Goal: Transaction & Acquisition: Obtain resource

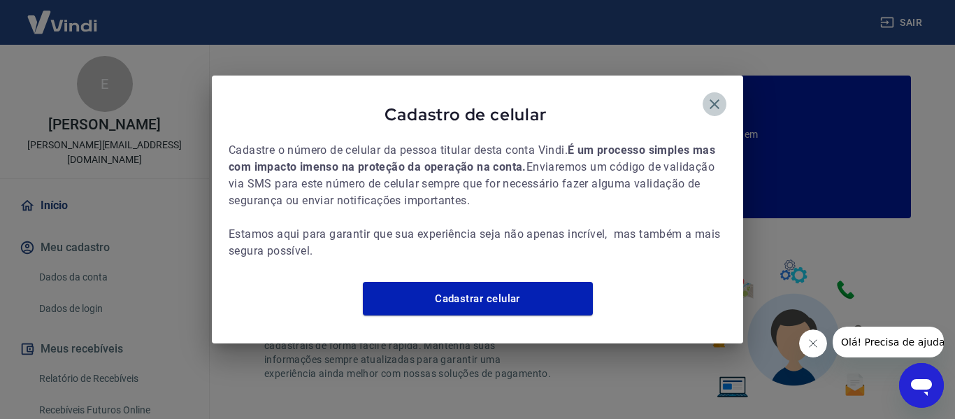
click at [709, 102] on icon "button" at bounding box center [714, 104] width 17 height 17
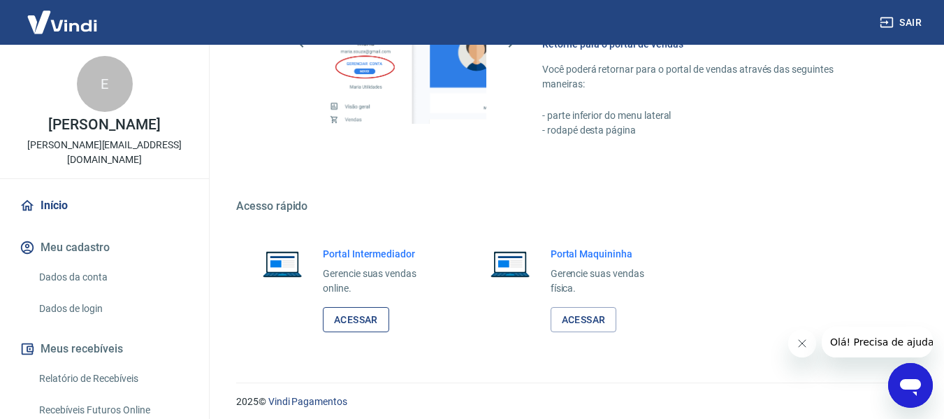
scroll to position [873, 0]
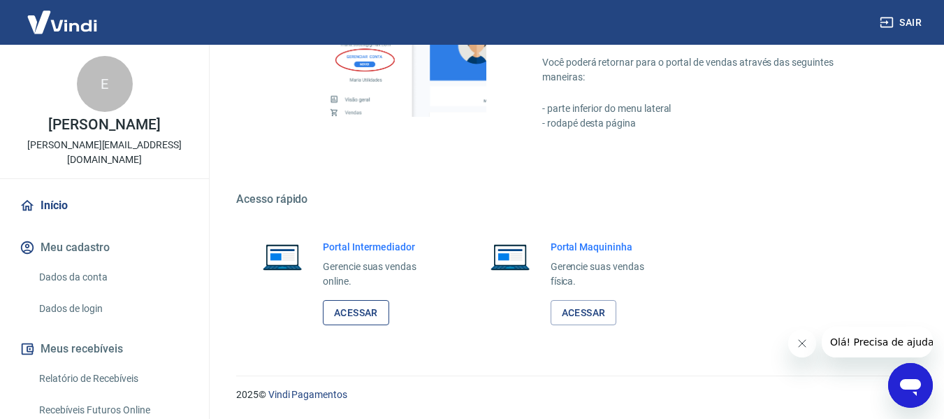
click at [358, 307] on link "Acessar" at bounding box center [356, 313] width 66 height 26
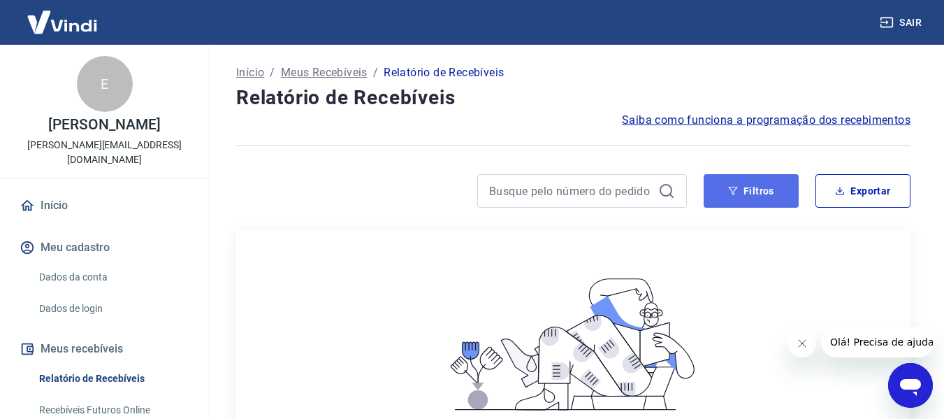
click at [726, 195] on button "Filtros" at bounding box center [751, 191] width 95 height 34
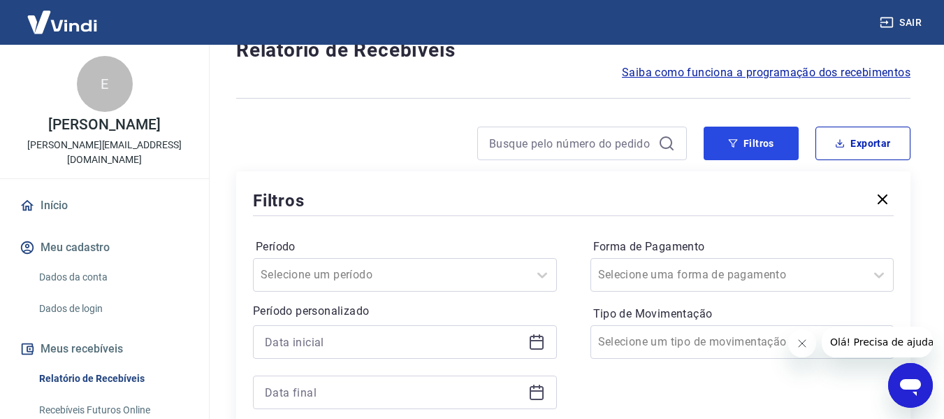
scroll to position [70, 0]
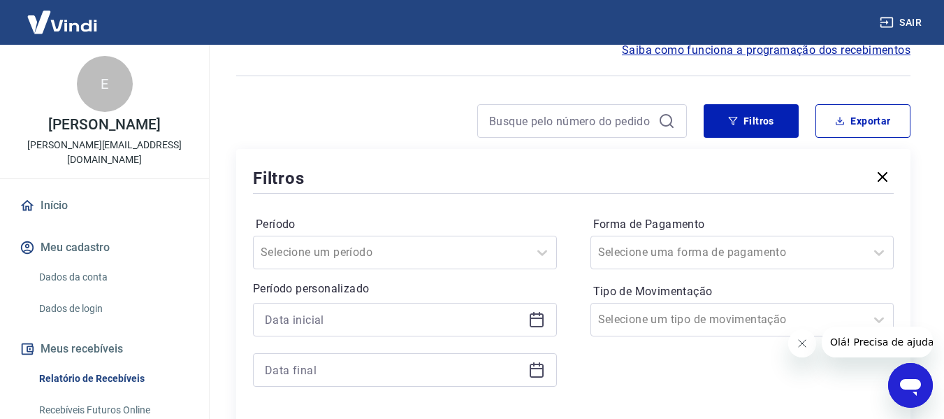
click at [535, 318] on icon at bounding box center [537, 317] width 14 height 1
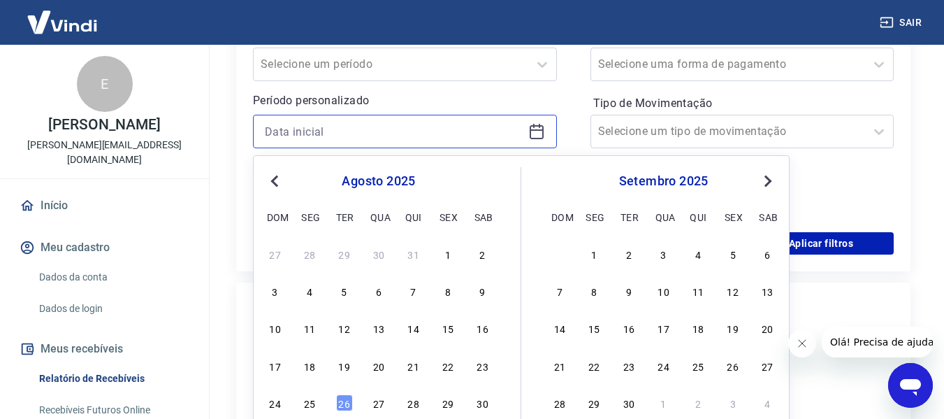
scroll to position [280, 0]
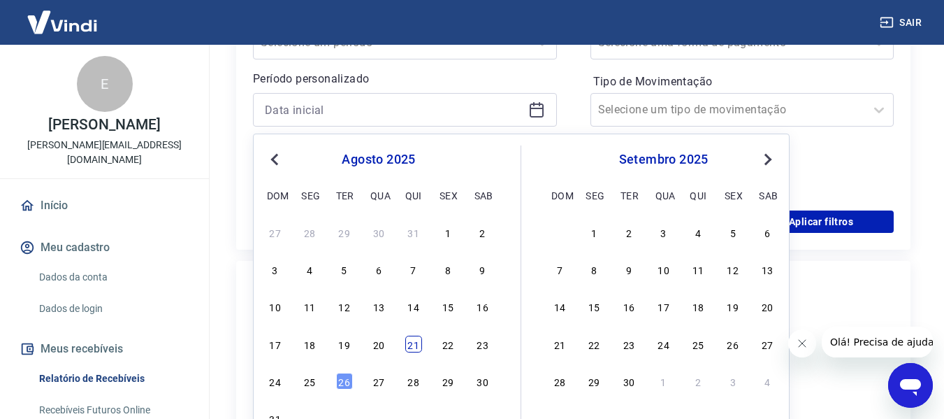
click at [411, 347] on div "21" at bounding box center [413, 343] width 17 height 17
type input "[DATE]"
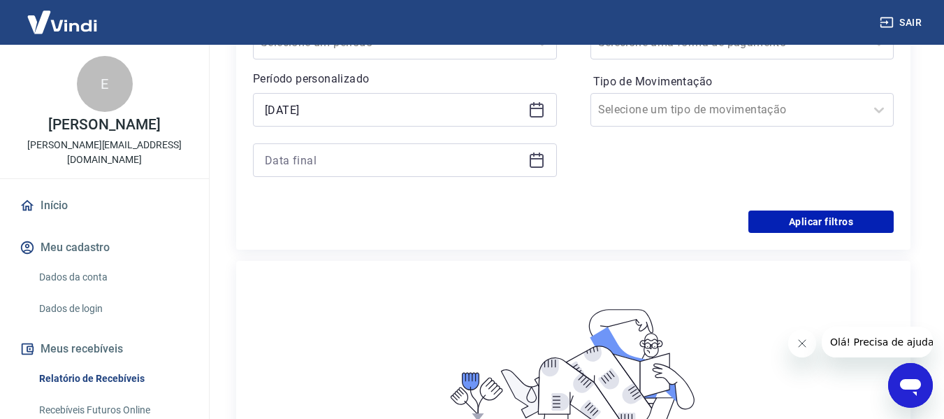
click at [544, 159] on icon at bounding box center [536, 160] width 17 height 17
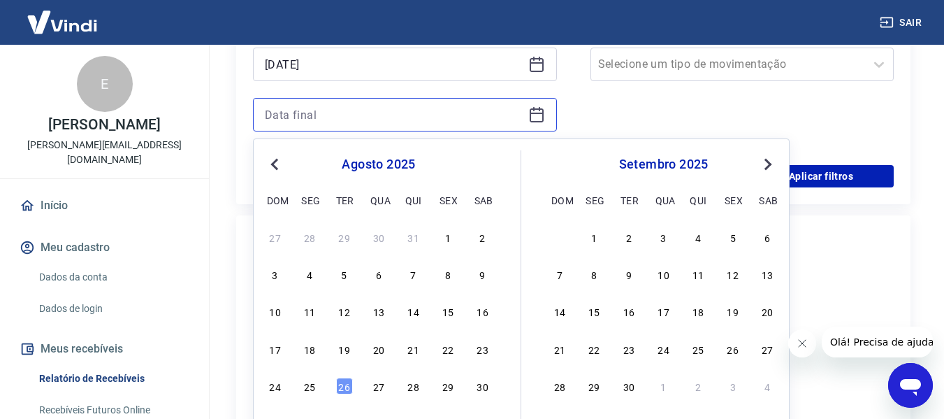
scroll to position [349, 0]
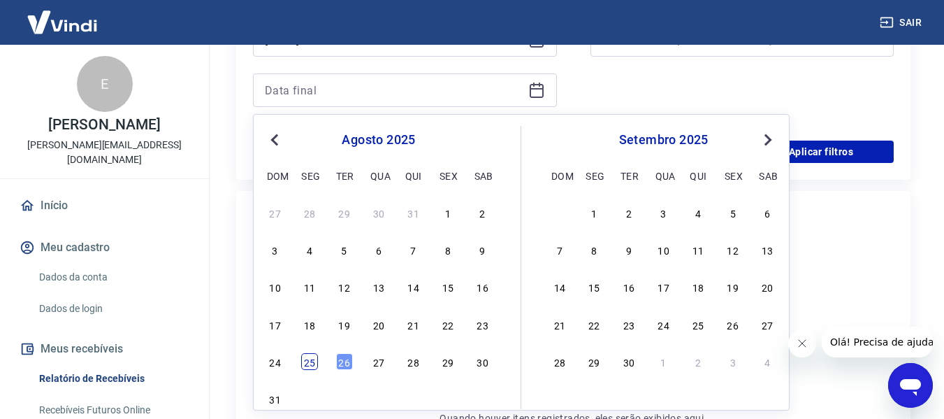
click at [309, 357] on div "25" at bounding box center [309, 361] width 17 height 17
type input "25/08/2025"
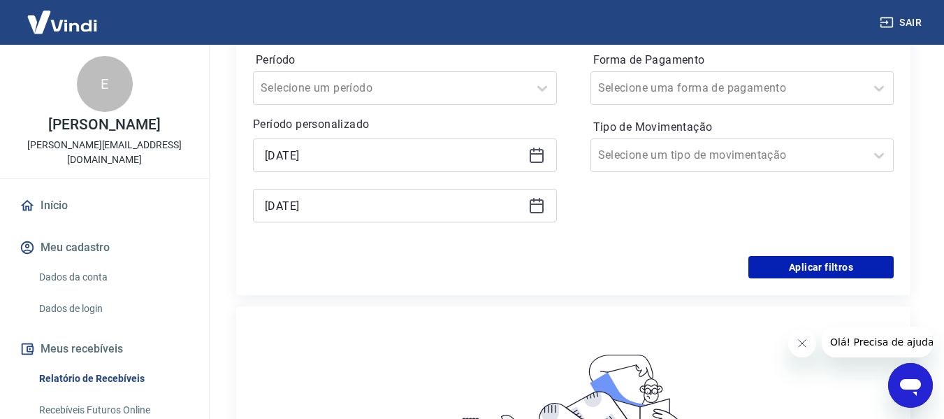
scroll to position [210, 0]
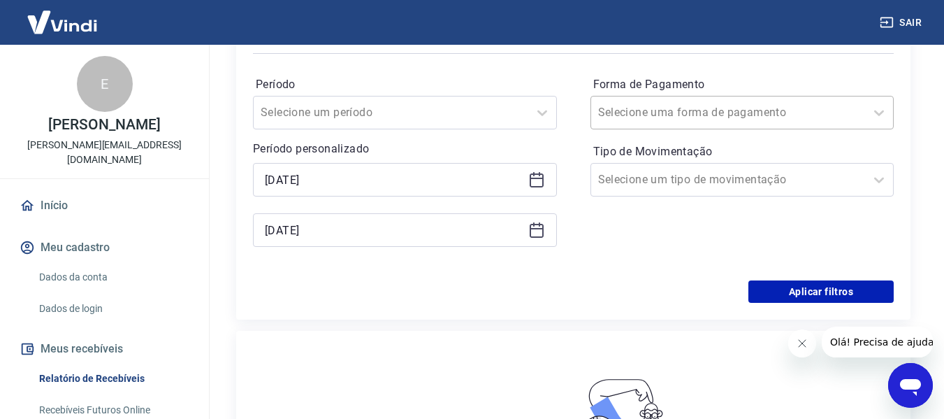
click at [709, 108] on input "Forma de Pagamento" at bounding box center [668, 112] width 141 height 17
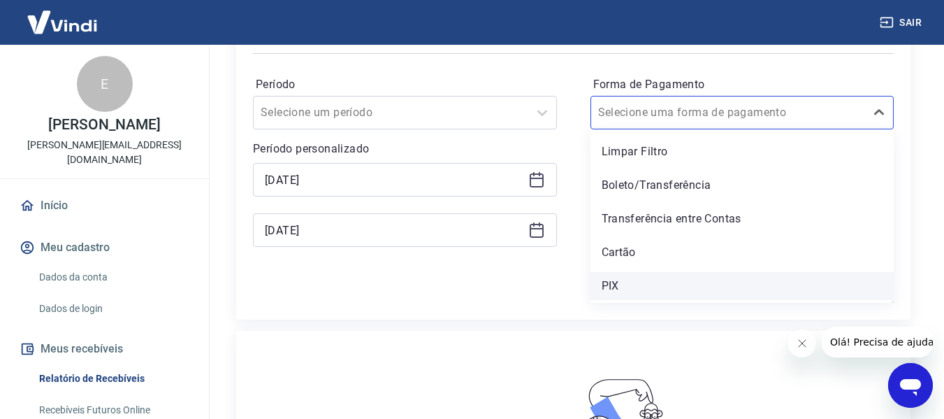
click at [610, 284] on div "PIX" at bounding box center [743, 286] width 304 height 28
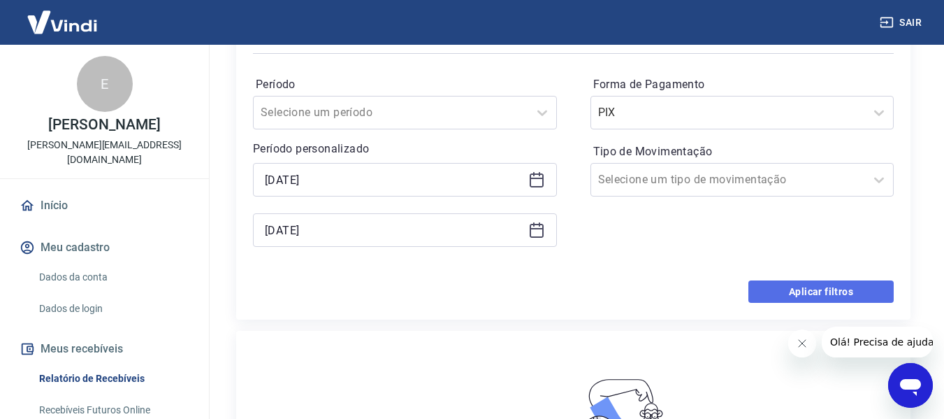
click at [781, 292] on button "Aplicar filtros" at bounding box center [821, 291] width 145 height 22
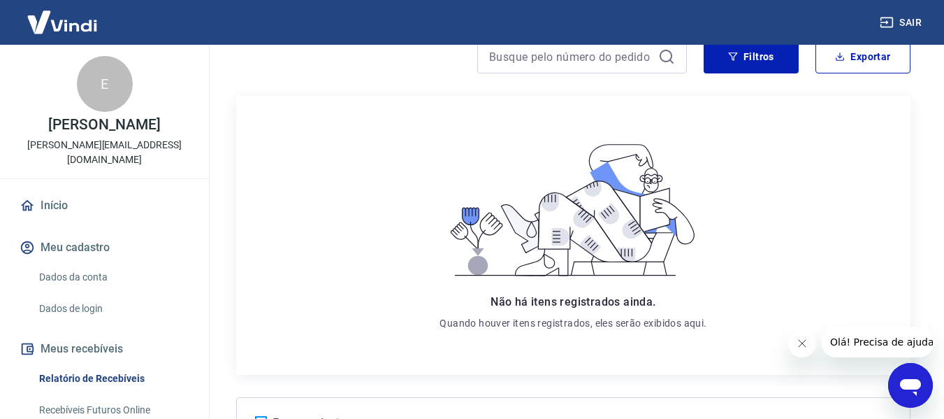
scroll to position [140, 0]
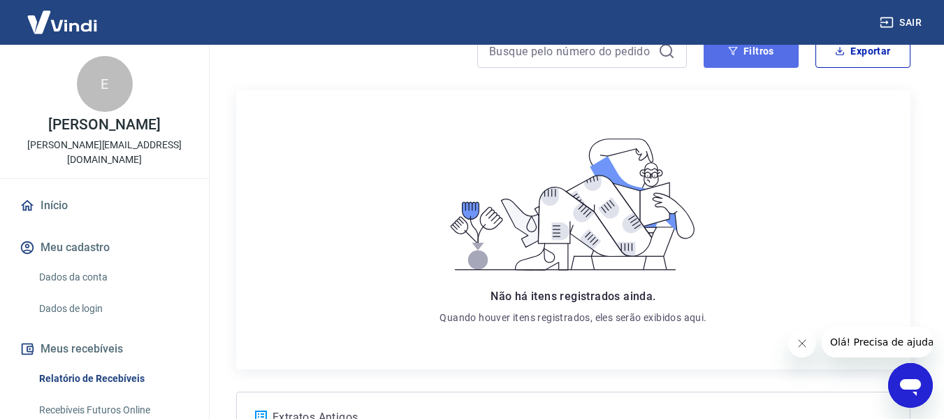
click at [762, 55] on button "Filtros" at bounding box center [751, 51] width 95 height 34
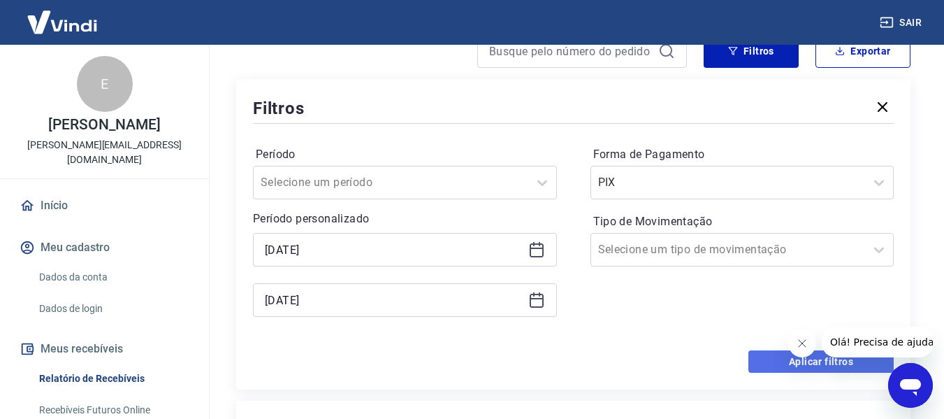
click at [772, 366] on button "Aplicar filtros" at bounding box center [821, 361] width 145 height 22
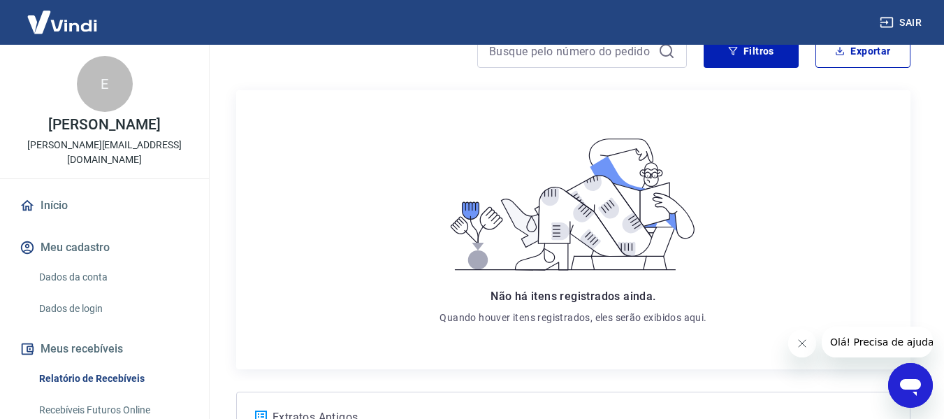
scroll to position [0, 0]
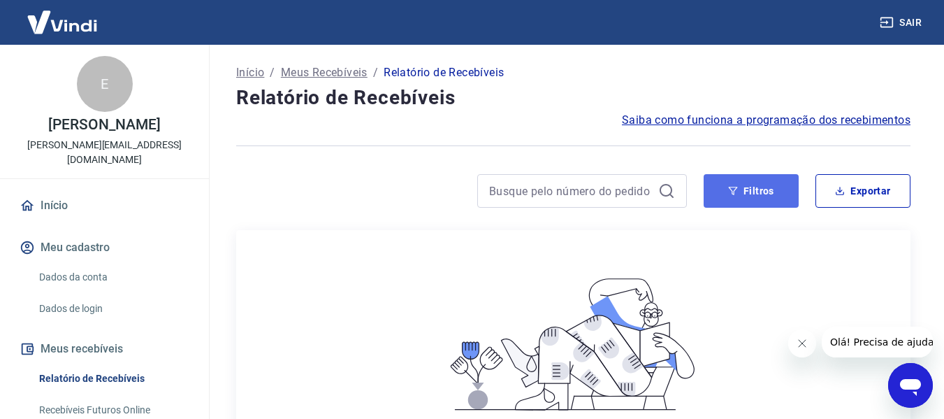
click at [728, 192] on button "Filtros" at bounding box center [751, 191] width 95 height 34
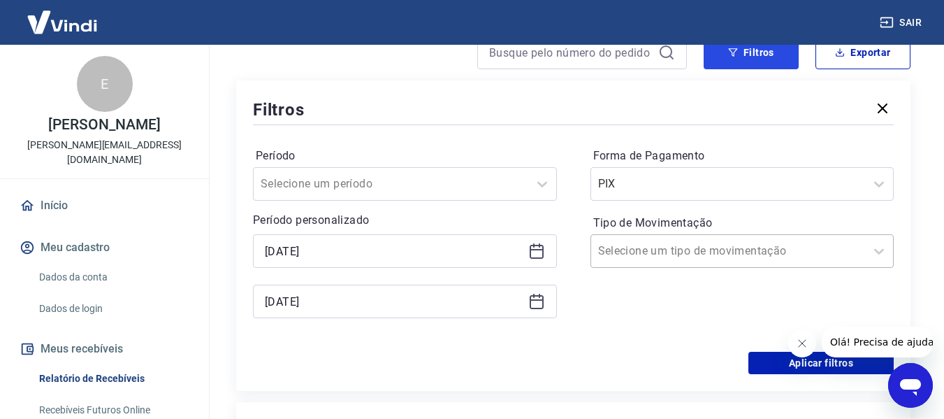
scroll to position [140, 0]
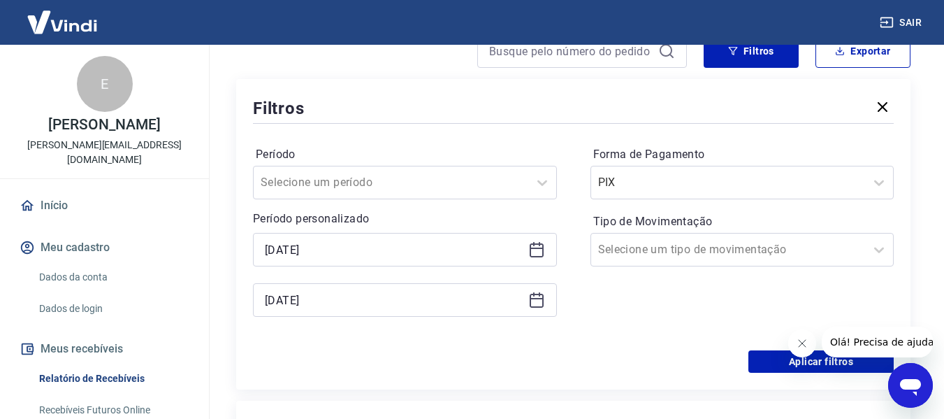
click at [809, 343] on button "Fechar mensagem da empresa" at bounding box center [802, 343] width 28 height 28
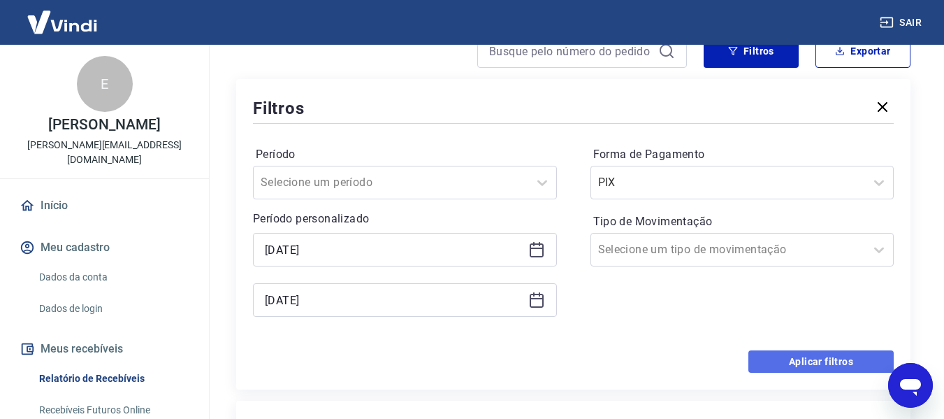
click at [821, 364] on button "Aplicar filtros" at bounding box center [821, 361] width 145 height 22
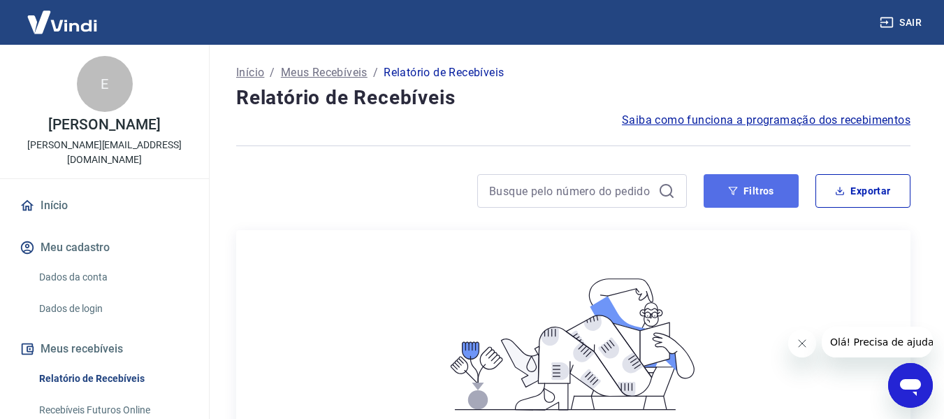
click at [744, 175] on button "Filtros" at bounding box center [751, 191] width 95 height 34
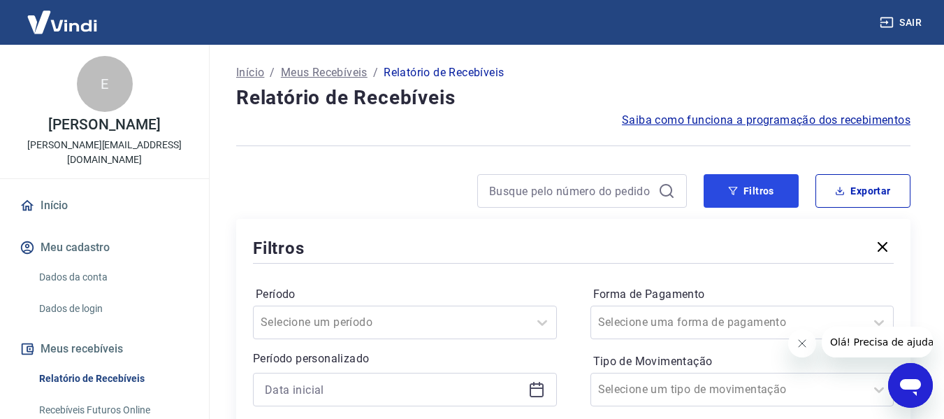
scroll to position [70, 0]
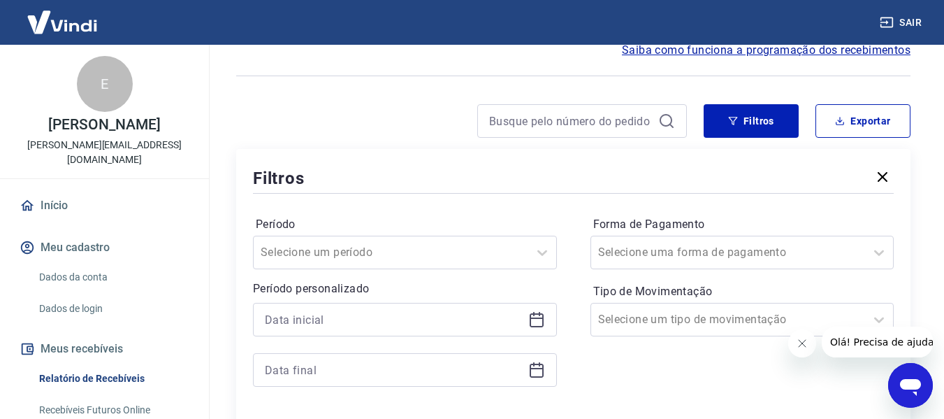
click at [537, 317] on icon at bounding box center [537, 317] width 14 height 1
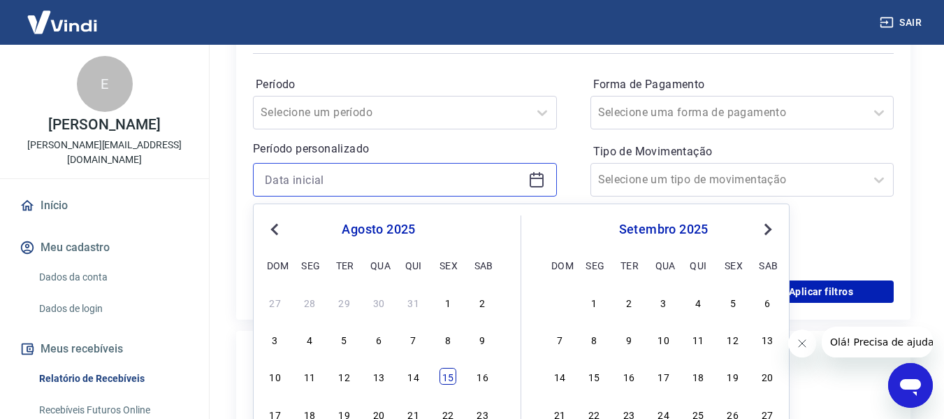
scroll to position [280, 0]
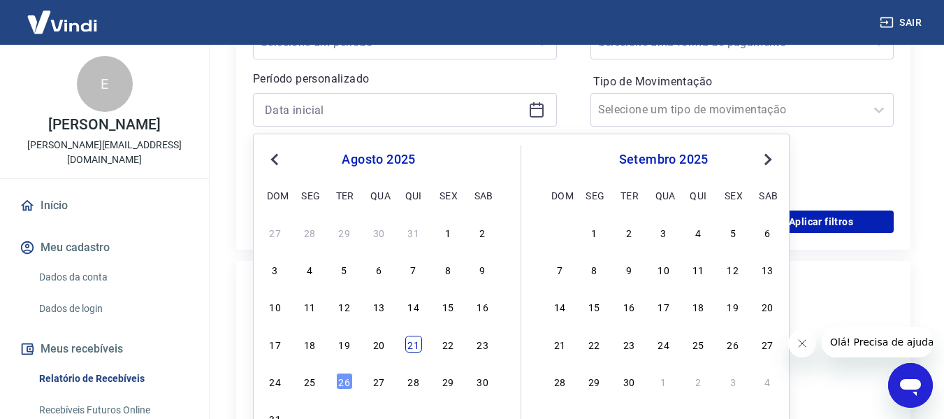
click at [414, 342] on div "21" at bounding box center [413, 343] width 17 height 17
type input "[DATE]"
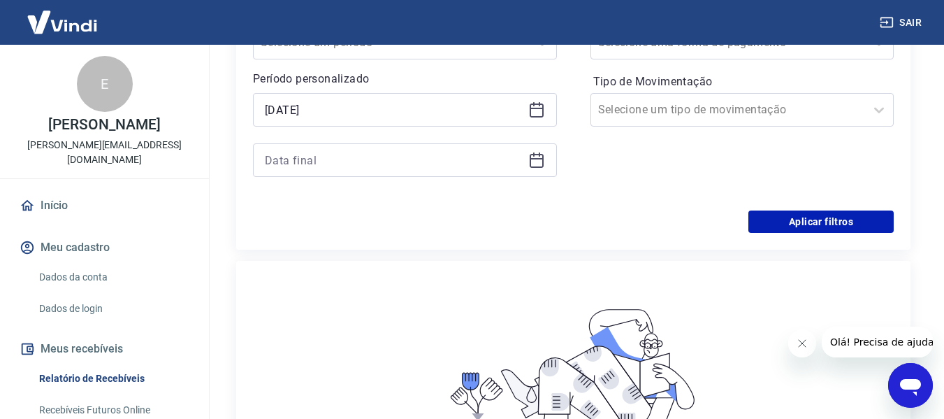
click at [537, 156] on icon at bounding box center [536, 160] width 17 height 17
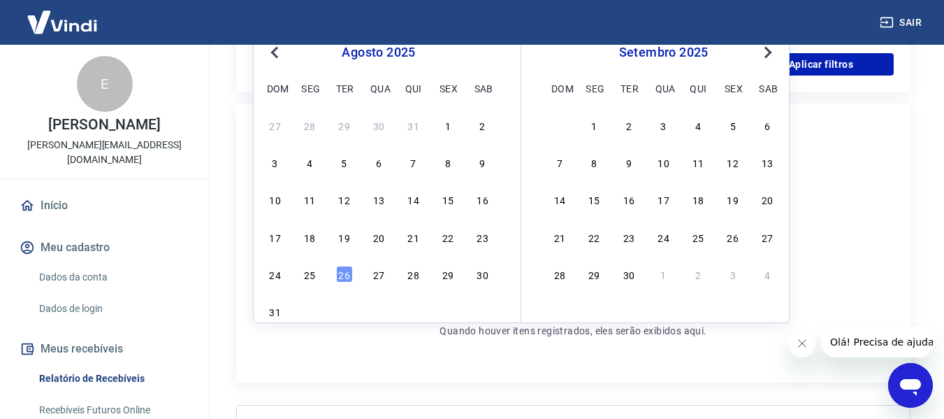
scroll to position [489, 0]
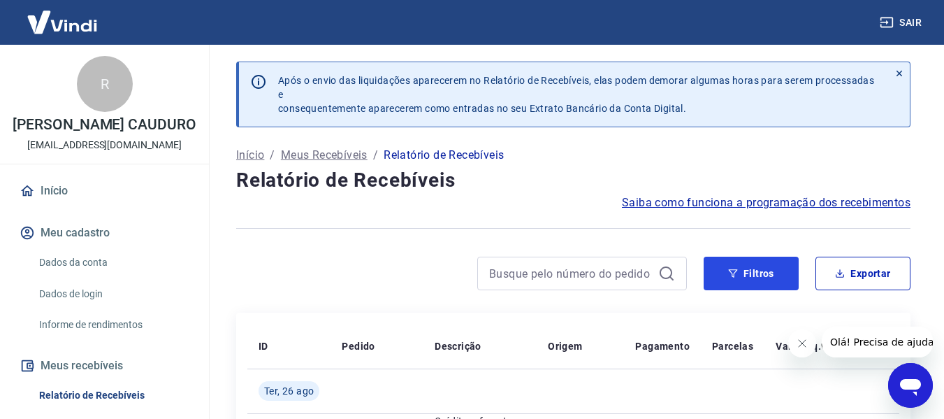
drag, startPoint x: 723, startPoint y: 275, endPoint x: 739, endPoint y: 252, distance: 28.1
click at [723, 275] on button "Filtros" at bounding box center [751, 274] width 95 height 34
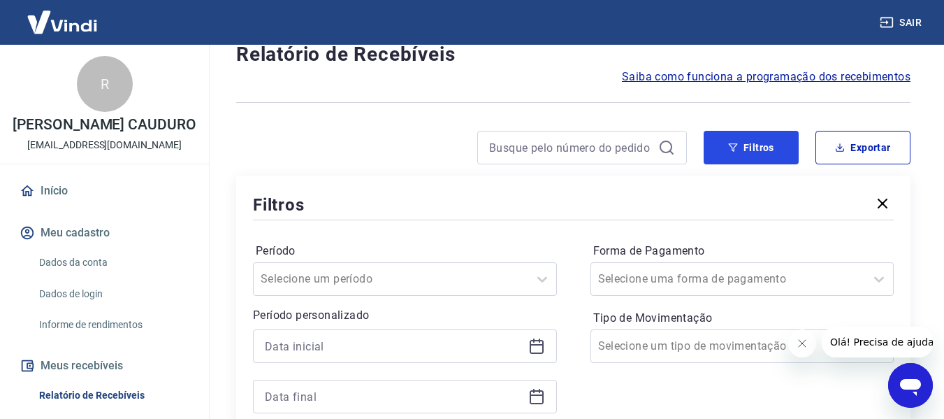
scroll to position [140, 0]
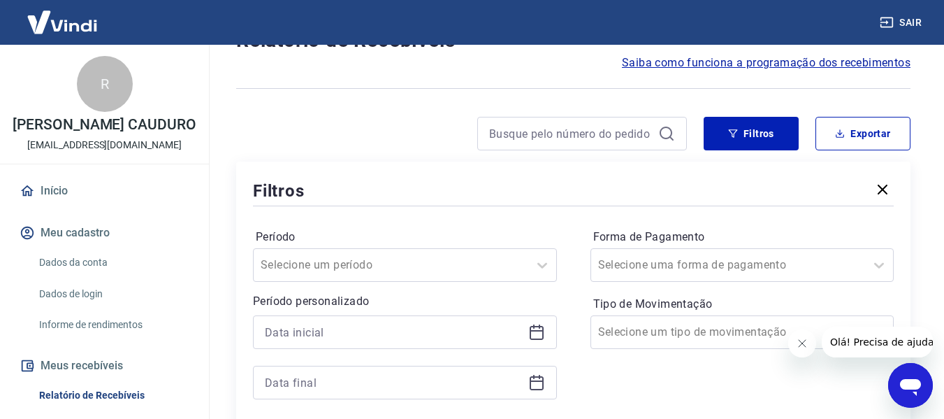
click at [540, 333] on icon at bounding box center [536, 332] width 17 height 17
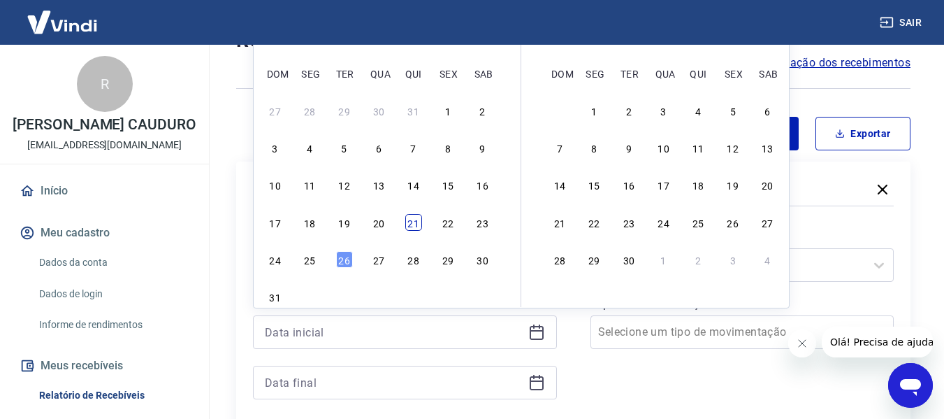
click at [413, 226] on div "21" at bounding box center [413, 222] width 17 height 17
type input "[DATE]"
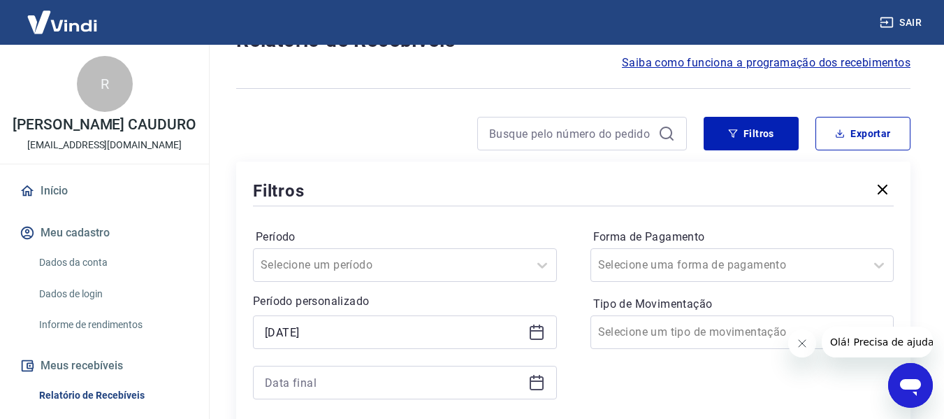
click at [537, 386] on icon at bounding box center [536, 382] width 17 height 17
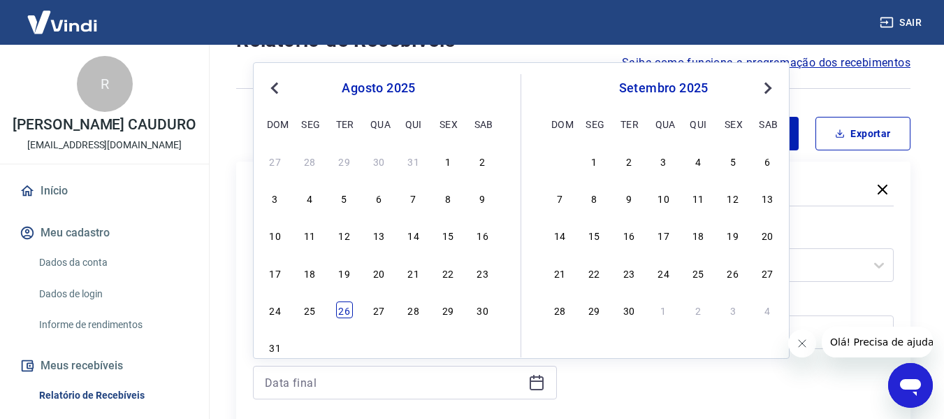
click at [343, 314] on div "26" at bounding box center [344, 309] width 17 height 17
type input "[DATE]"
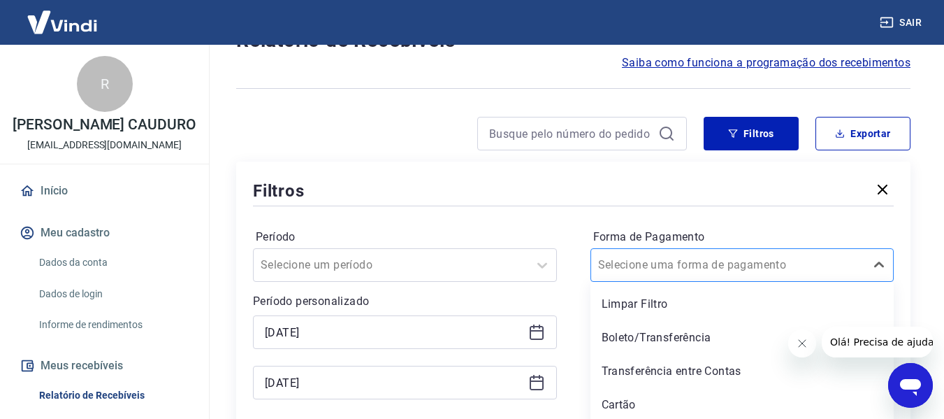
scroll to position [176, 0]
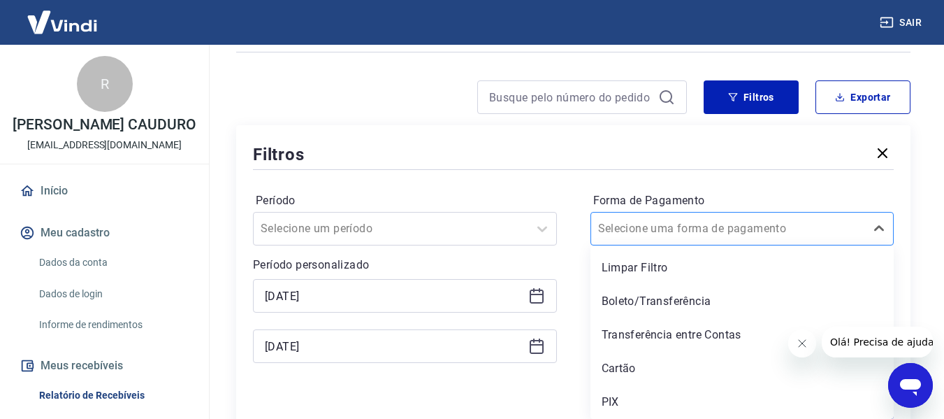
click at [783, 245] on div "option Limpar Filtro focused, 1 of 5. 5 results available. Use Up and Down to c…" at bounding box center [743, 229] width 304 height 34
click at [621, 400] on div "PIX" at bounding box center [743, 402] width 304 height 28
click at [800, 343] on icon "Fechar mensagem da empresa" at bounding box center [801, 343] width 11 height 11
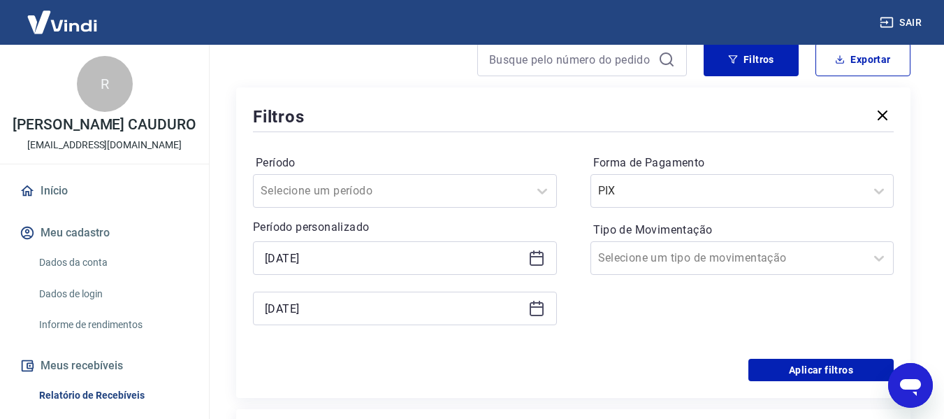
scroll to position [246, 0]
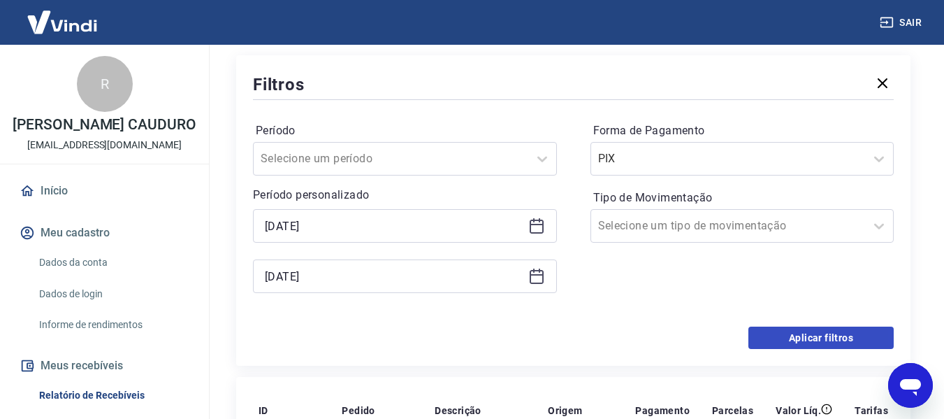
click at [800, 336] on button "Aplicar filtros" at bounding box center [821, 337] width 145 height 22
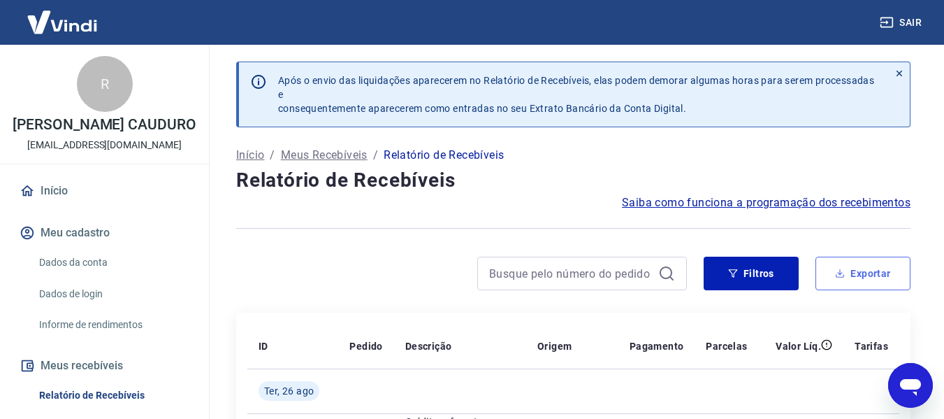
click at [854, 277] on button "Exportar" at bounding box center [863, 274] width 95 height 34
type input "[DATE]"
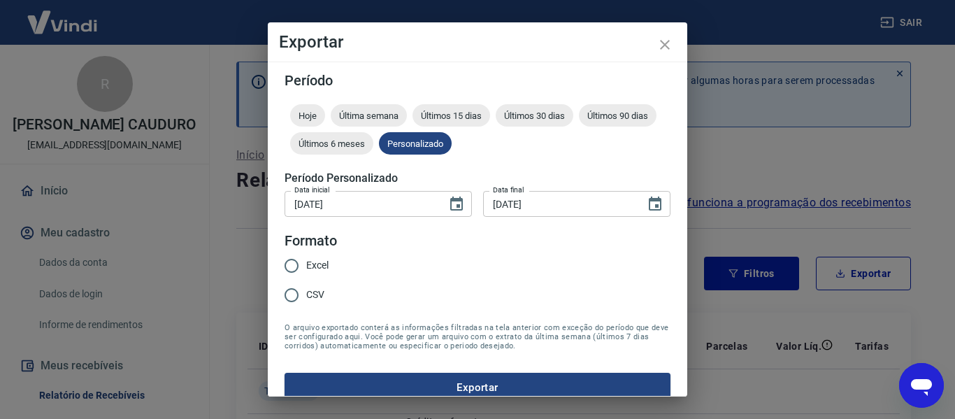
click at [309, 261] on span "Excel" at bounding box center [317, 265] width 22 height 15
click at [306, 261] on input "Excel" at bounding box center [291, 265] width 29 height 29
radio input "true"
click at [510, 381] on button "Exportar" at bounding box center [477, 387] width 386 height 29
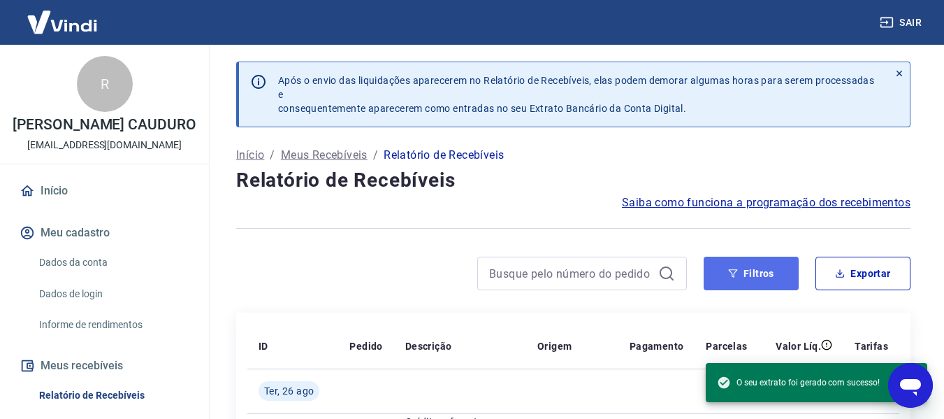
click at [747, 270] on button "Filtros" at bounding box center [751, 274] width 95 height 34
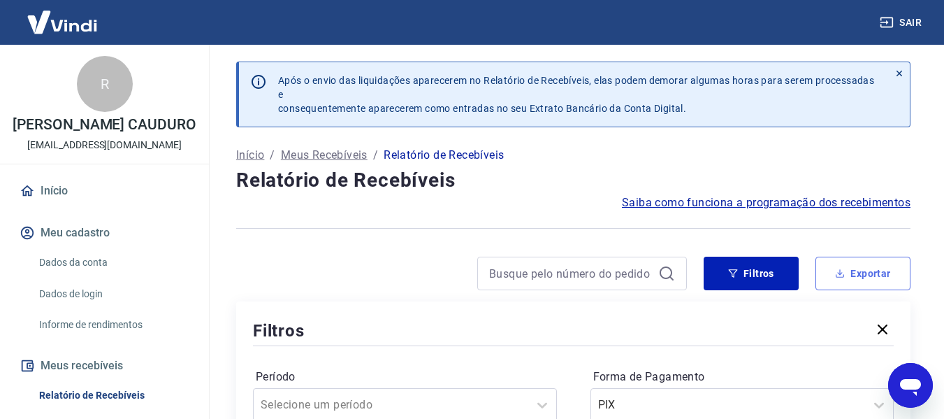
click at [879, 276] on button "Exportar" at bounding box center [863, 274] width 95 height 34
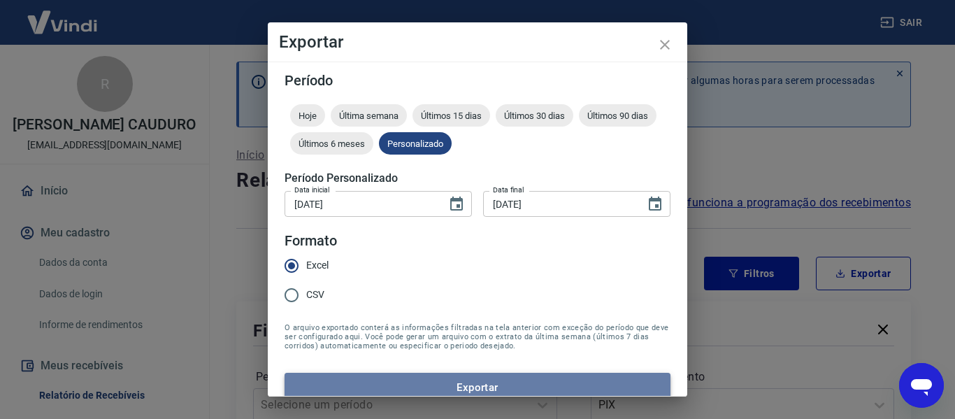
click at [481, 385] on button "Exportar" at bounding box center [477, 387] width 386 height 29
